Goal: Task Accomplishment & Management: Complete application form

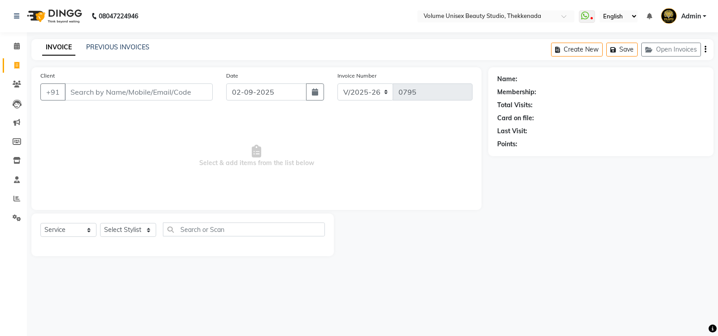
select select "7432"
select select "service"
click at [96, 93] on input "Client" at bounding box center [139, 91] width 148 height 17
type input "9207310507"
click at [183, 98] on button "Add Client" at bounding box center [189, 91] width 46 height 17
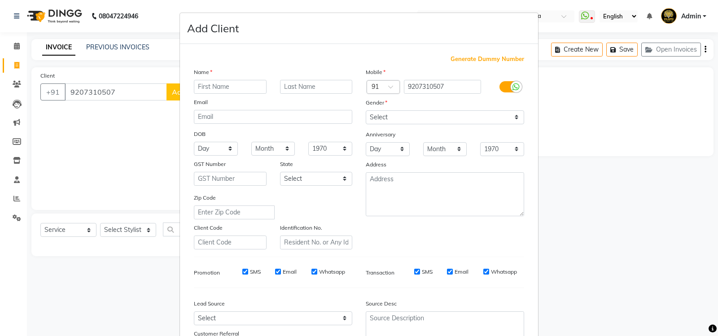
click at [210, 90] on input "text" at bounding box center [230, 87] width 73 height 14
type input "a"
type input "Athulya"
type input "Sunil"
click at [510, 117] on select "Select [DEMOGRAPHIC_DATA] [DEMOGRAPHIC_DATA] Other Prefer Not To Say" at bounding box center [444, 117] width 158 height 14
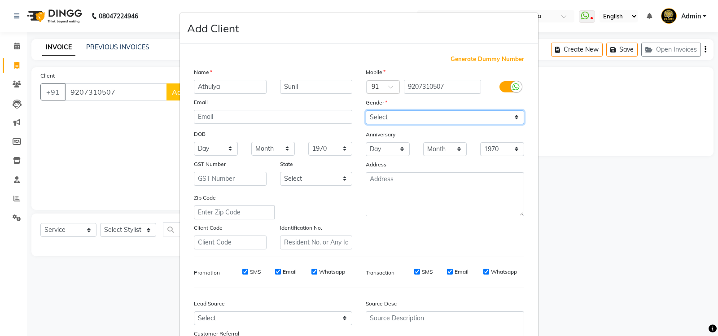
select select "[DEMOGRAPHIC_DATA]"
click at [365, 110] on select "Select [DEMOGRAPHIC_DATA] [DEMOGRAPHIC_DATA] Other Prefer Not To Say" at bounding box center [444, 117] width 158 height 14
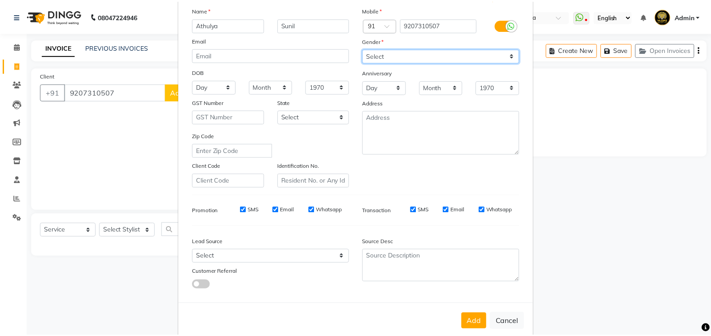
scroll to position [78, 0]
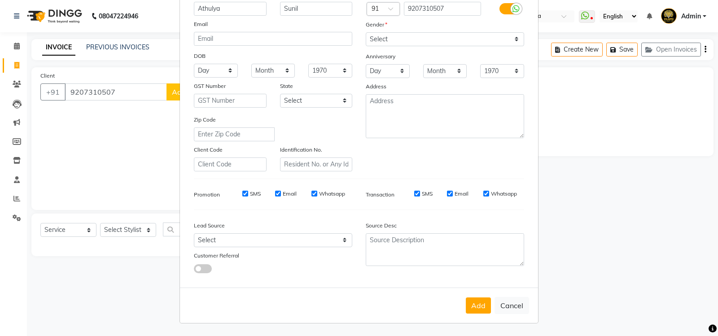
click at [475, 306] on button "Add" at bounding box center [477, 305] width 25 height 16
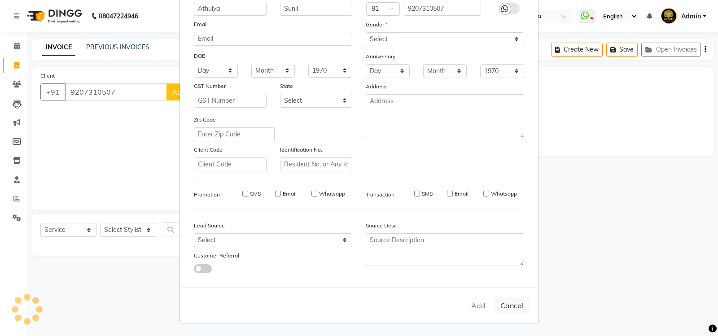
select select
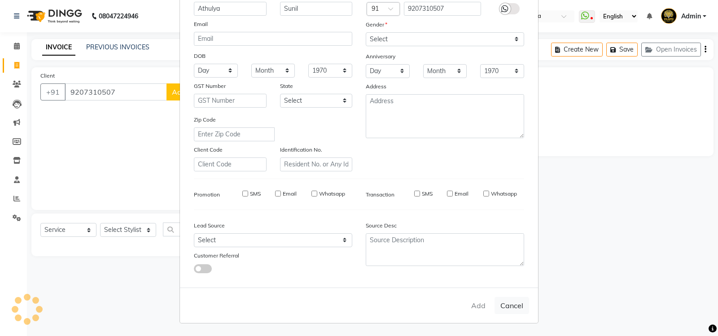
select select
checkbox input "false"
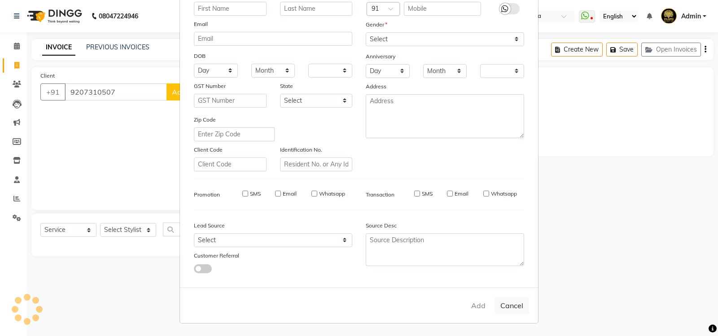
checkbox input "false"
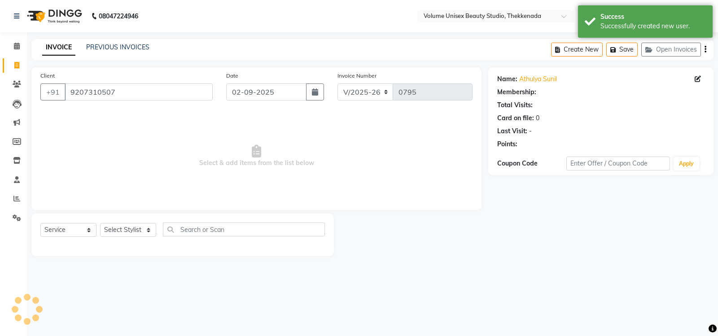
select select "1: Object"
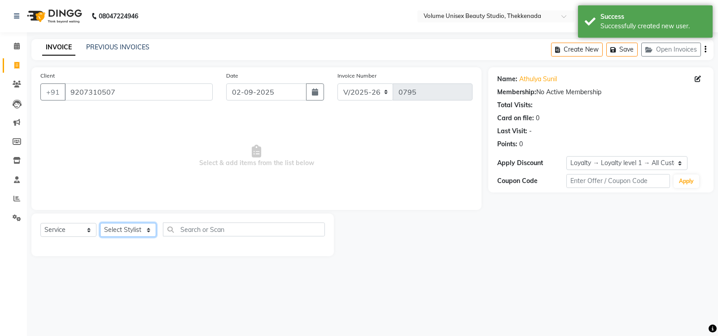
click at [147, 230] on select "Select Stylist [PERSON_NAME] [PERSON_NAME] [PERSON_NAME] [PERSON_NAME] [PERSON_…" at bounding box center [128, 230] width 56 height 14
select select "89557"
click at [100, 223] on select "Select Stylist [PERSON_NAME] [PERSON_NAME] [PERSON_NAME] [PERSON_NAME] [PERSON_…" at bounding box center [128, 230] width 56 height 14
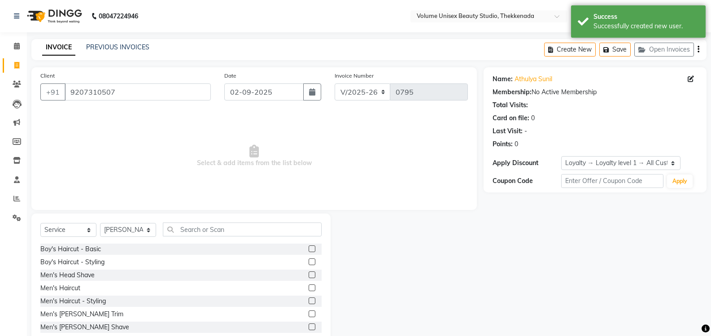
click at [208, 222] on div "Select Service Product Membership Package Voucher Prepaid Gift Card Select Styl…" at bounding box center [180, 279] width 299 height 132
click at [209, 226] on input "text" at bounding box center [242, 229] width 159 height 14
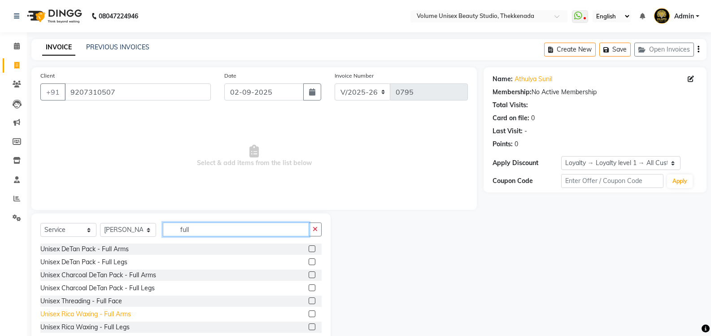
type input "full"
click at [105, 316] on div "Unisex Rica Waxing - Full Arms" at bounding box center [85, 313] width 91 height 9
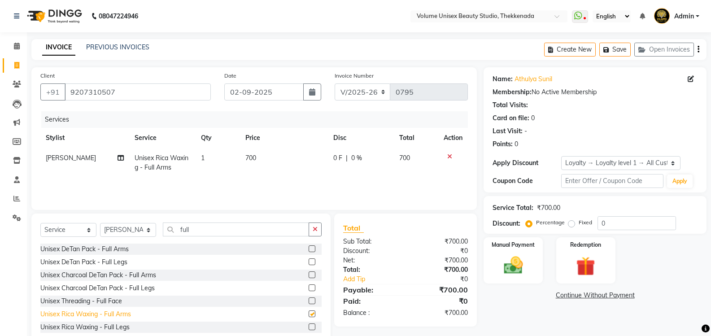
checkbox input "false"
click at [109, 329] on div "Unisex Rica Waxing - Full Legs" at bounding box center [84, 326] width 89 height 9
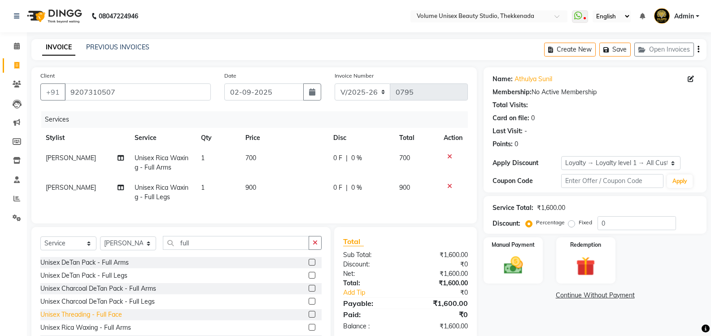
checkbox input "false"
drag, startPoint x: 181, startPoint y: 252, endPoint x: 175, endPoint y: 252, distance: 5.4
click at [175, 250] on input "full" at bounding box center [236, 243] width 146 height 14
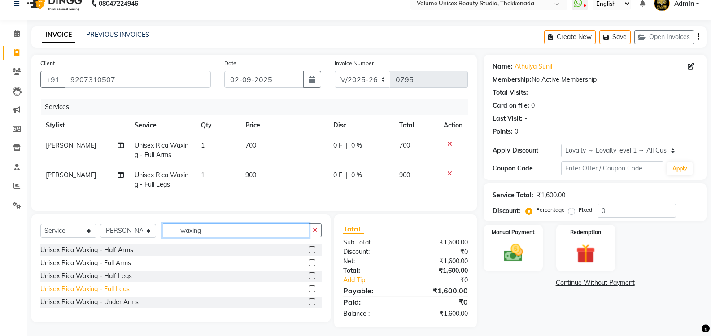
scroll to position [24, 0]
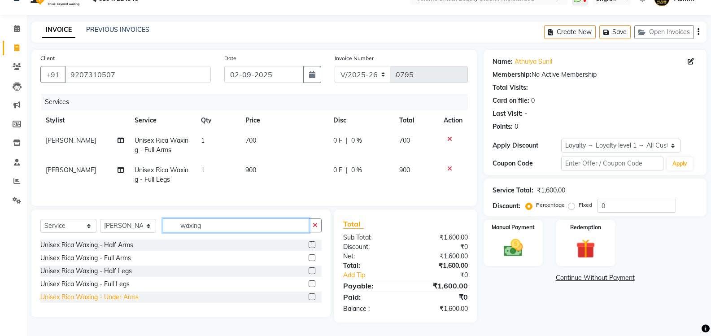
type input "waxing"
click at [128, 296] on div "Unisex Rica Waxing - Under Arms" at bounding box center [89, 296] width 98 height 9
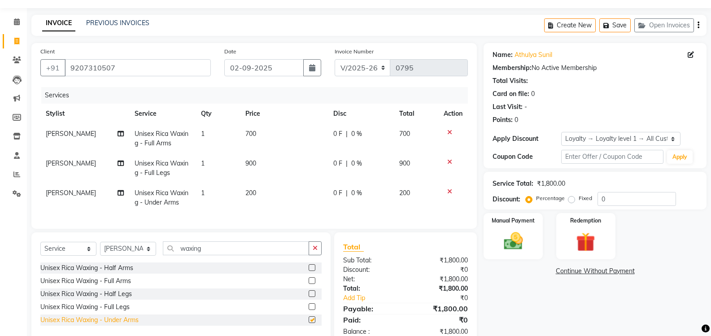
checkbox input "false"
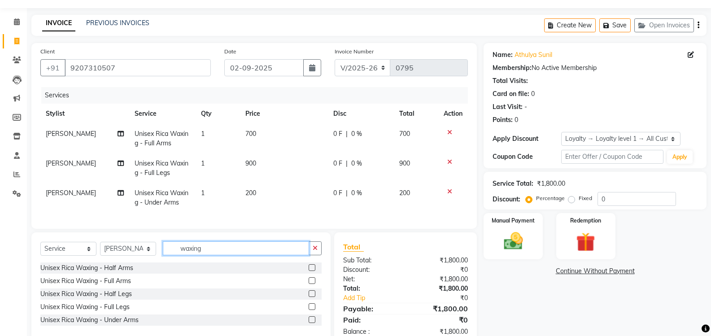
click at [213, 255] on input "waxing" at bounding box center [236, 248] width 146 height 14
type input "w"
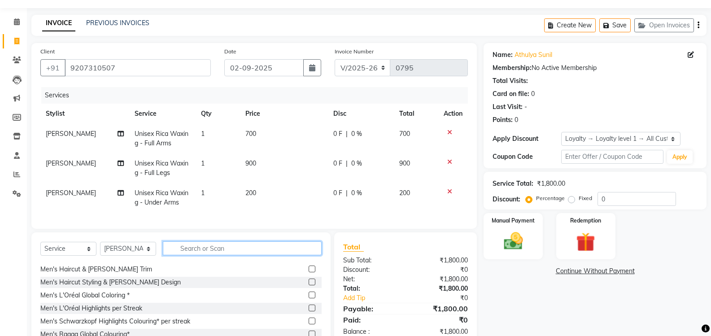
scroll to position [0, 0]
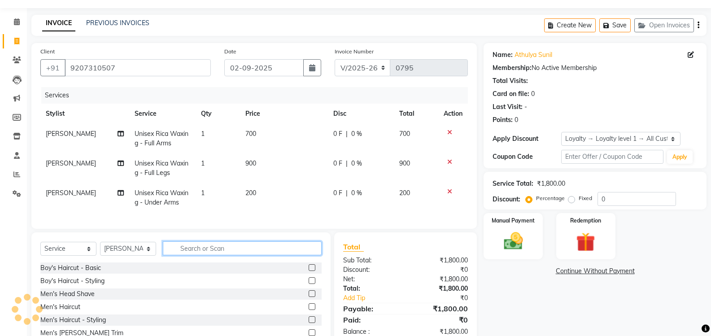
click at [200, 253] on input "text" at bounding box center [242, 248] width 159 height 14
click at [184, 253] on input "text" at bounding box center [242, 248] width 159 height 14
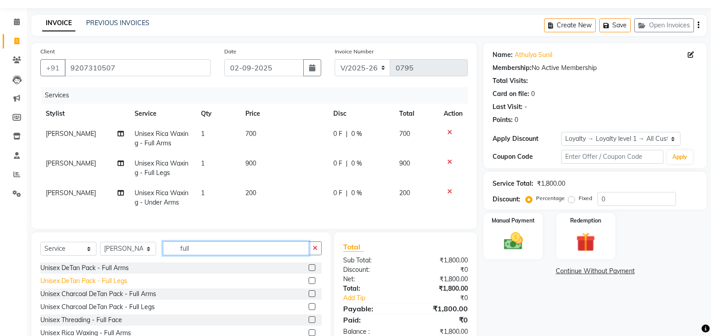
type input "full"
click at [94, 286] on div "Unisex DeTan Pack - Full Legs" at bounding box center [83, 280] width 87 height 9
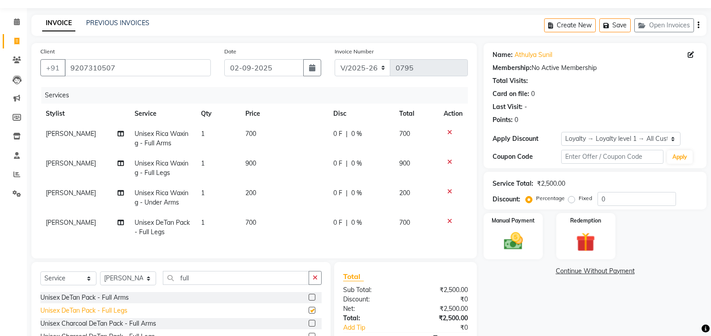
checkbox input "false"
drag, startPoint x: 448, startPoint y: 222, endPoint x: 326, endPoint y: 262, distance: 128.3
click at [448, 222] on icon at bounding box center [449, 221] width 5 height 6
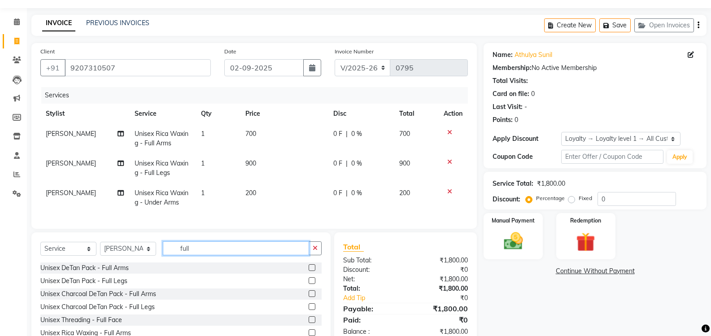
click at [194, 255] on input "full" at bounding box center [236, 248] width 146 height 14
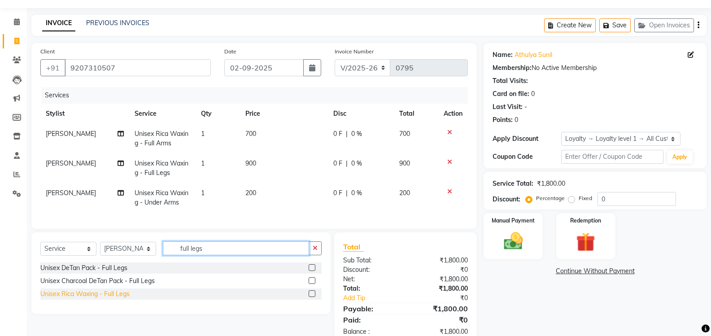
type input "full legs"
click at [101, 296] on div "Unisex Rica Waxing - Full Legs" at bounding box center [84, 293] width 89 height 9
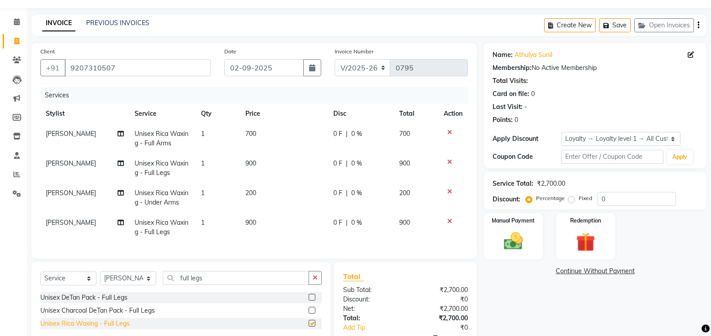
checkbox input "false"
click at [208, 285] on input "full legs" at bounding box center [236, 278] width 146 height 14
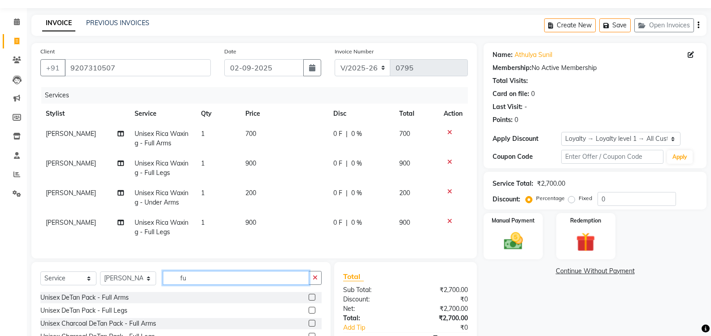
type input "f"
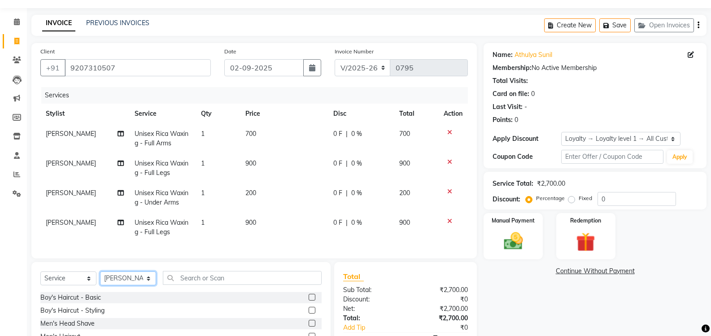
click at [148, 285] on select "Select Stylist [PERSON_NAME] [PERSON_NAME] [PERSON_NAME] [PERSON_NAME] [PERSON_…" at bounding box center [128, 278] width 56 height 14
select select "89555"
click at [100, 278] on select "Select Stylist [PERSON_NAME] [PERSON_NAME] [PERSON_NAME] [PERSON_NAME] [PERSON_…" at bounding box center [128, 278] width 56 height 14
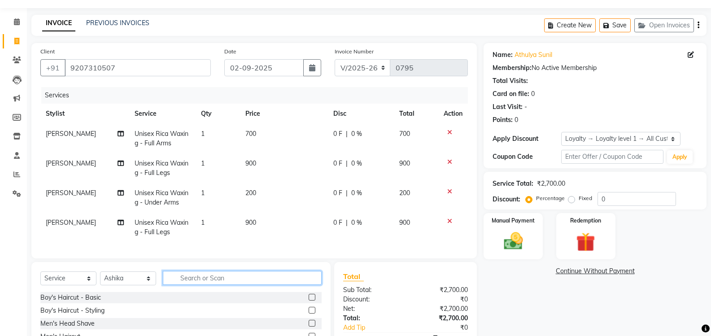
click at [204, 281] on input "text" at bounding box center [242, 278] width 159 height 14
type input "thread"
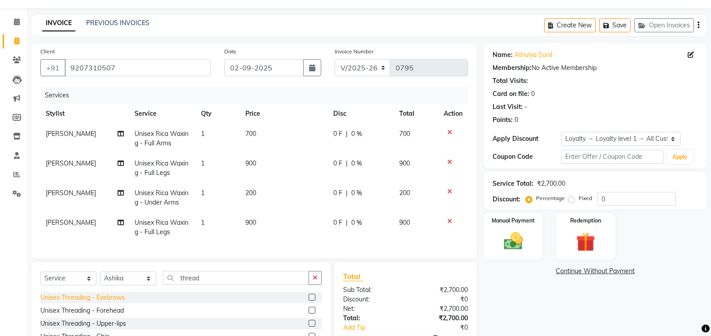
click at [118, 302] on div "Unisex Threading - Eyebrows" at bounding box center [82, 297] width 84 height 9
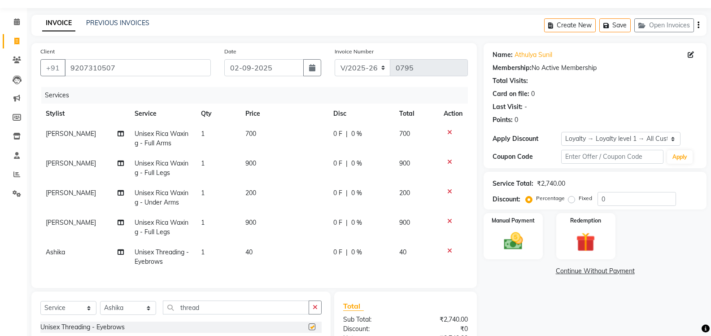
checkbox input "false"
click at [147, 315] on select "Select Stylist [PERSON_NAME] [PERSON_NAME] [PERSON_NAME] [PERSON_NAME] [PERSON_…" at bounding box center [128, 308] width 56 height 14
select select "89554"
click at [100, 308] on select "Select Stylist [PERSON_NAME] [PERSON_NAME] [PERSON_NAME] [PERSON_NAME] [PERSON_…" at bounding box center [128, 308] width 56 height 14
drag, startPoint x: 209, startPoint y: 310, endPoint x: 164, endPoint y: 300, distance: 45.4
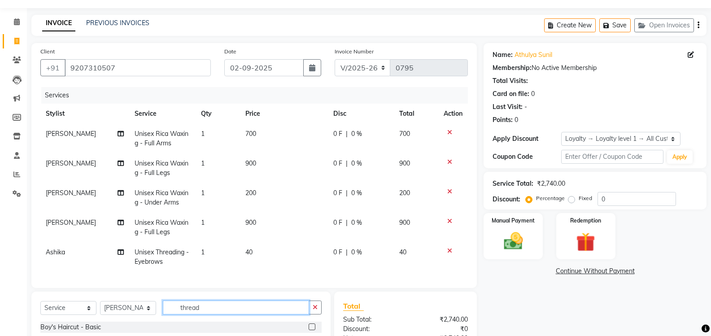
click at [168, 309] on input "thread" at bounding box center [236, 307] width 146 height 14
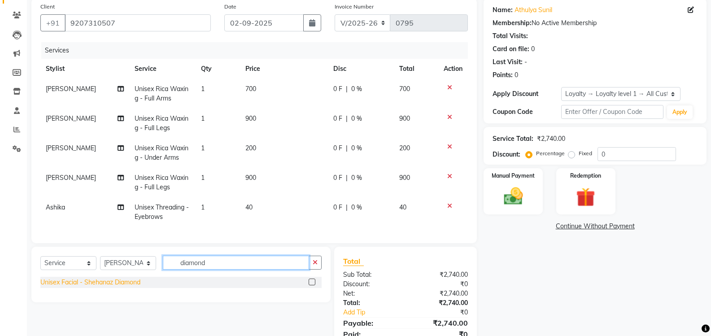
type input "diamond"
click at [123, 287] on div "Unisex Facial - Shehanaz Diamond" at bounding box center [90, 282] width 100 height 9
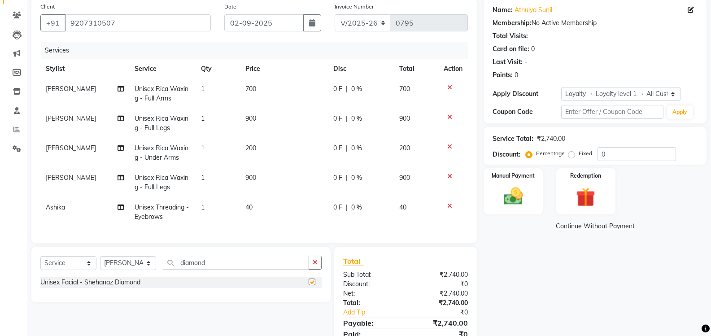
checkbox input "false"
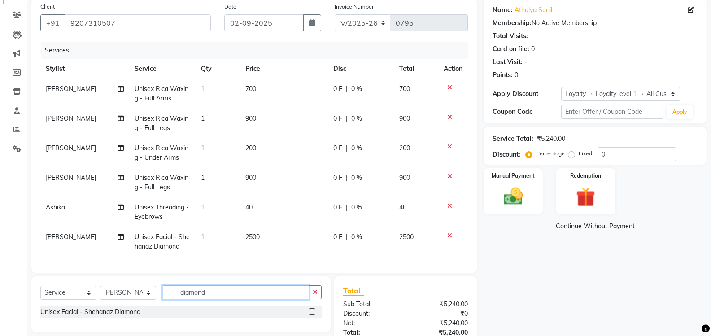
click at [216, 291] on input "diamond" at bounding box center [236, 292] width 146 height 14
type input "d"
type input "detan"
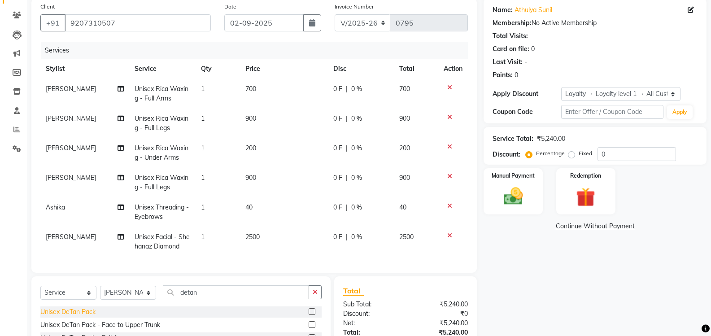
click at [64, 312] on div "Unisex DeTan Pack" at bounding box center [67, 311] width 55 height 9
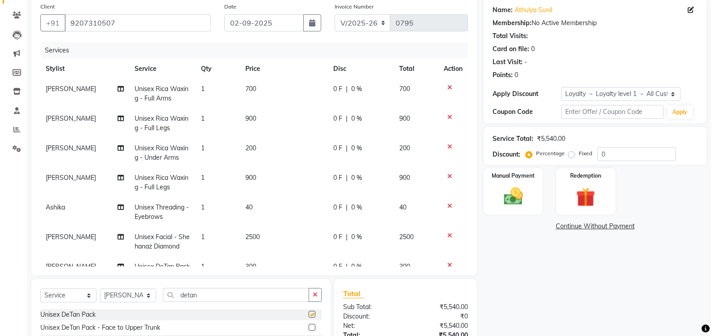
checkbox input "false"
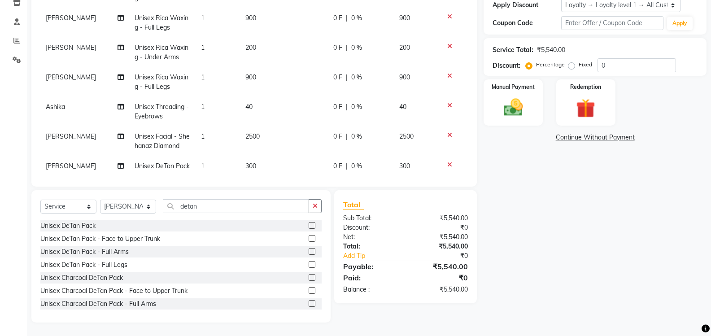
scroll to position [0, 0]
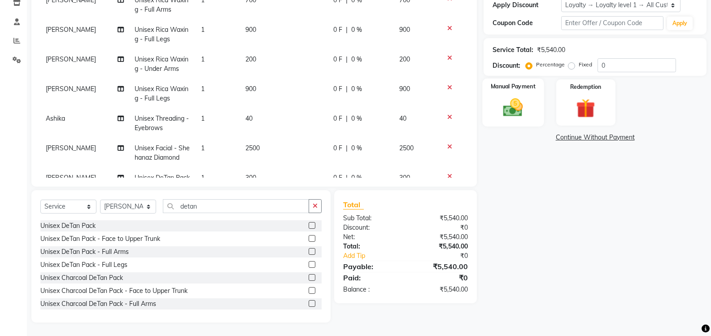
click at [515, 109] on img at bounding box center [513, 107] width 32 height 23
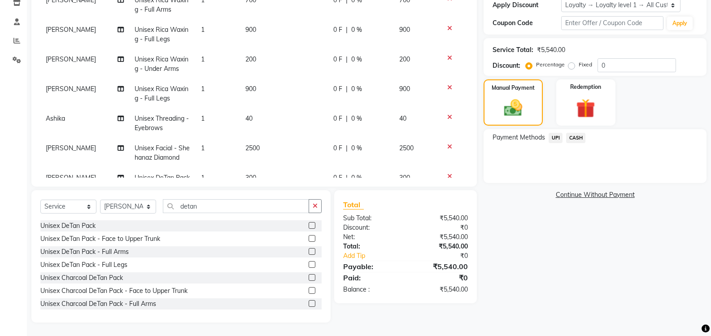
click at [556, 137] on span "UPI" at bounding box center [555, 138] width 14 height 10
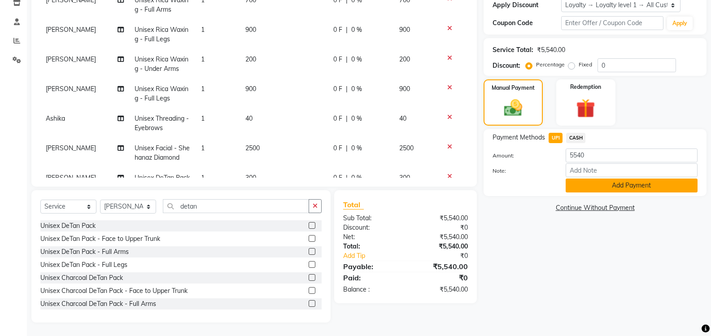
click at [599, 185] on button "Add Payment" at bounding box center [631, 185] width 132 height 14
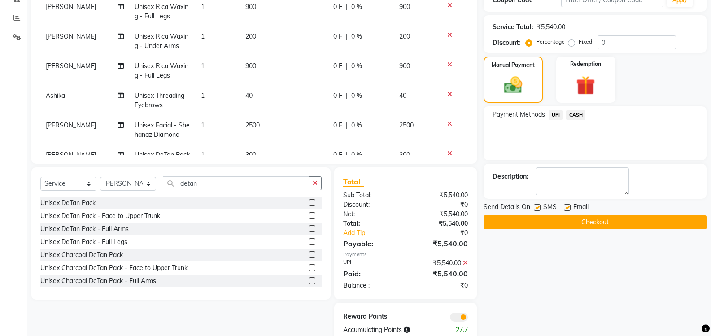
scroll to position [202, 0]
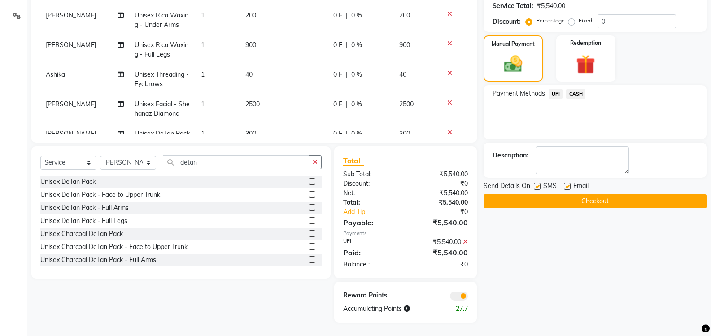
click at [603, 203] on button "Checkout" at bounding box center [594, 201] width 223 height 14
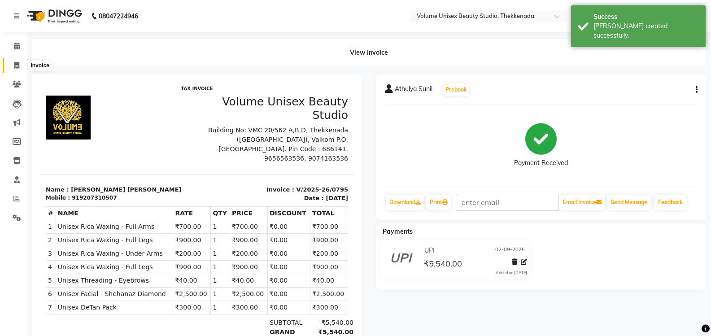
click at [17, 62] on icon at bounding box center [16, 65] width 5 height 7
select select "service"
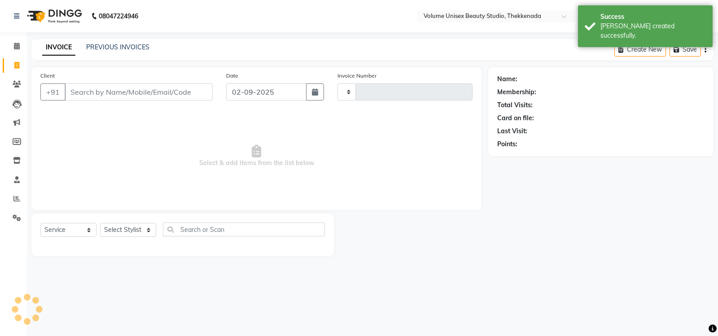
type input "0796"
select select "7432"
click at [136, 91] on input "Client" at bounding box center [139, 91] width 148 height 17
